Goal: Obtain resource: Obtain resource

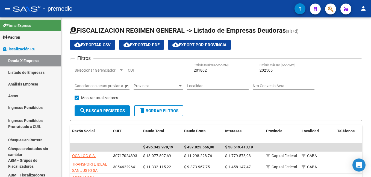
scroll to position [82, 0]
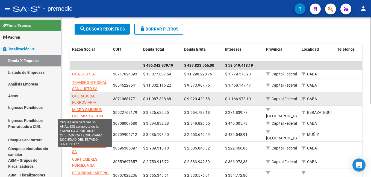
click at [81, 96] on span "OPERADORA FERROVIARIA SOCIEDAD DEL ESTADO" at bounding box center [85, 105] width 26 height 23
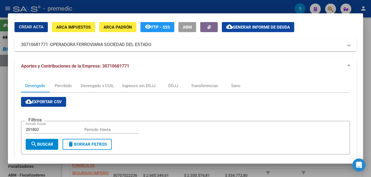
scroll to position [15, 0]
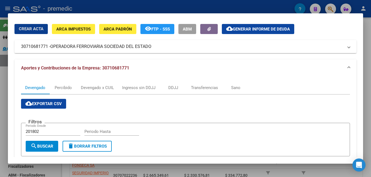
click at [224, 4] on div at bounding box center [185, 88] width 371 height 177
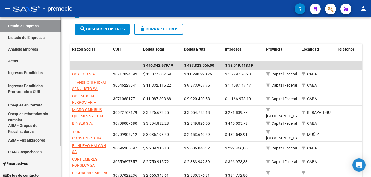
scroll to position [39, 0]
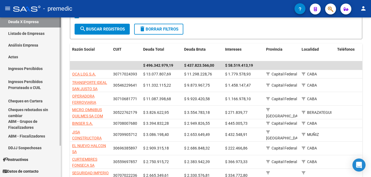
click at [60, 100] on div at bounding box center [60, 113] width 1 height 129
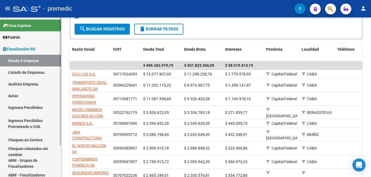
click at [63, 34] on mat-sidenav-container "Firma Express [PERSON_NAME] Análisis Afiliado Fiscalización RG Deuda X Empresa …" at bounding box center [185, 97] width 371 height 160
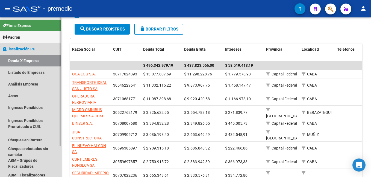
click at [31, 58] on link "Deuda X Empresa" at bounding box center [30, 61] width 61 height 12
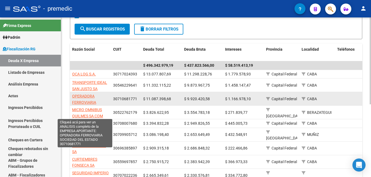
click at [78, 96] on span "OPERADORA FERROVIARIA SOCIEDAD DEL ESTADO" at bounding box center [85, 105] width 26 height 23
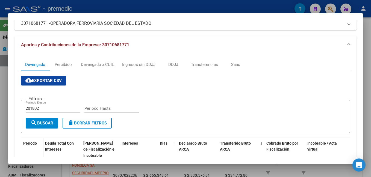
scroll to position [33, 0]
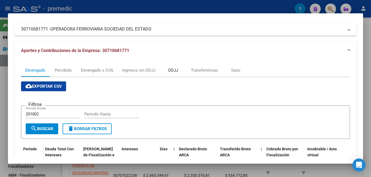
click at [173, 68] on div "DDJJ" at bounding box center [173, 70] width 10 height 6
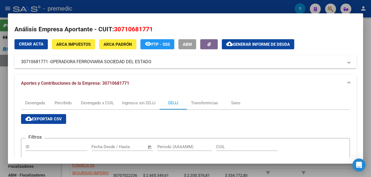
scroll to position [11, 0]
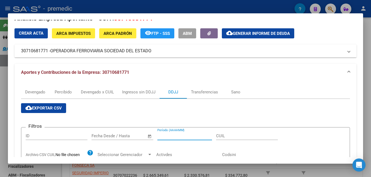
click at [182, 135] on input "Período (AAAAMM)" at bounding box center [184, 136] width 55 height 5
type input "202504"
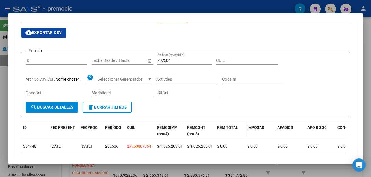
scroll to position [87, 0]
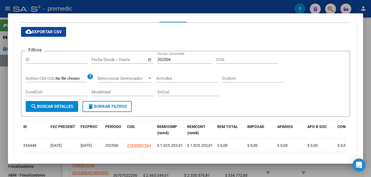
click at [57, 107] on span "search Buscar Detalles" at bounding box center [52, 106] width 43 height 5
click at [44, 29] on span "cloud_download Exportar CSV" at bounding box center [43, 31] width 36 height 5
click at [256, 8] on div at bounding box center [185, 88] width 371 height 177
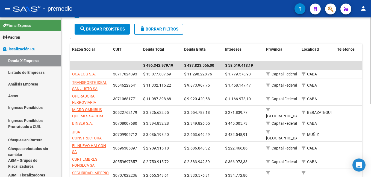
click at [63, 74] on div "FISCALIZACION REGIMEN GENERAL -> Listado de Empresas Deudoras (alt+d) cloud_dow…" at bounding box center [216, 80] width 310 height 289
click at [17, 69] on link "Listado de Empresas" at bounding box center [30, 73] width 61 height 12
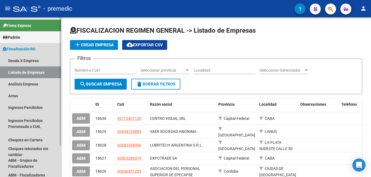
click at [12, 49] on span "Fiscalización RG" at bounding box center [19, 49] width 33 height 6
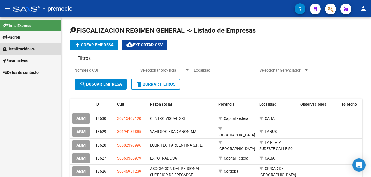
click at [14, 48] on span "Fiscalización RG" at bounding box center [19, 49] width 33 height 6
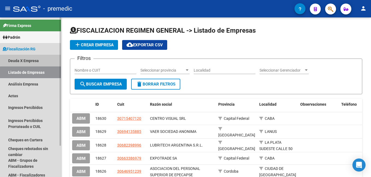
click at [31, 60] on link "Deuda X Empresa" at bounding box center [30, 61] width 61 height 12
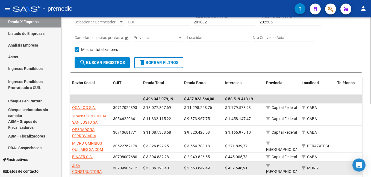
scroll to position [82, 0]
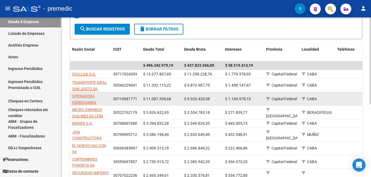
drag, startPoint x: 113, startPoint y: 98, endPoint x: 137, endPoint y: 97, distance: 23.5
click at [137, 97] on div "30710681771" at bounding box center [126, 99] width 26 height 6
drag, startPoint x: 137, startPoint y: 97, endPoint x: 128, endPoint y: 99, distance: 9.1
copy span "30710681771"
